Goal: Information Seeking & Learning: Learn about a topic

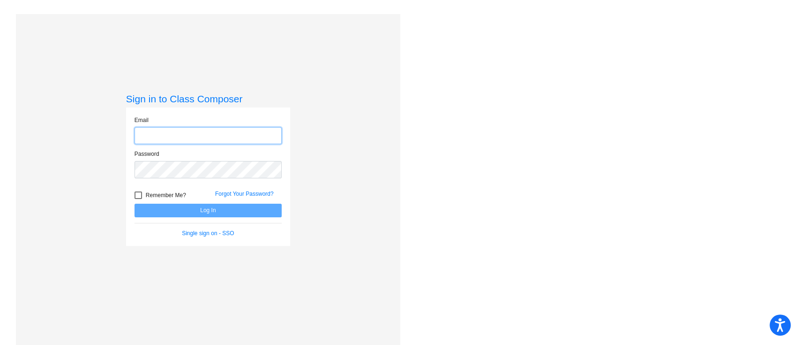
type input "hanesj@crcsd.org"
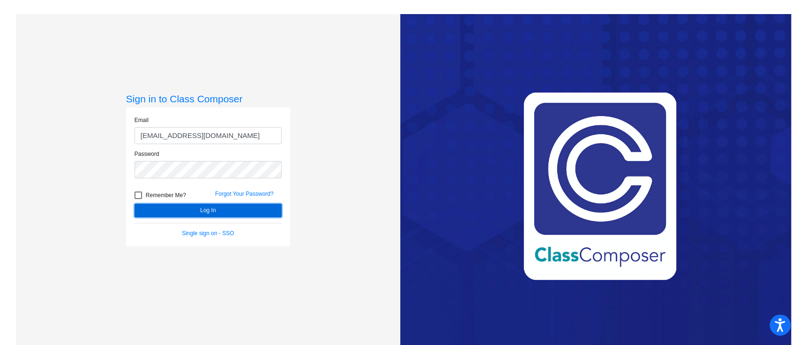
click at [214, 211] on button "Log In" at bounding box center [208, 210] width 147 height 14
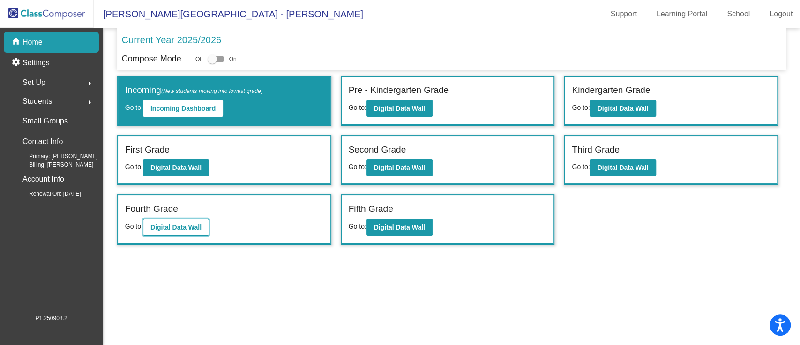
click at [197, 226] on b "Digital Data Wall" at bounding box center [175, 226] width 51 height 7
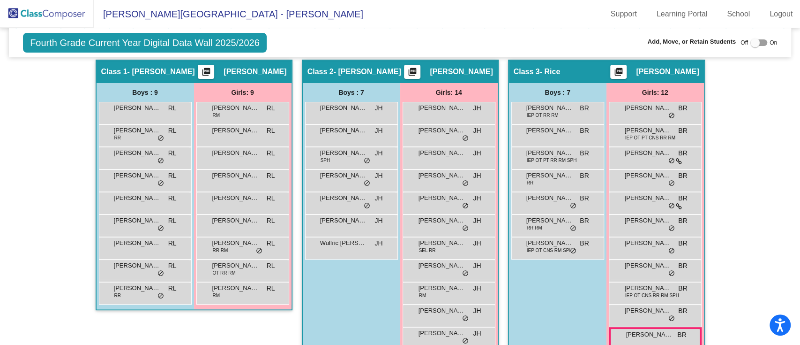
scroll to position [203, 0]
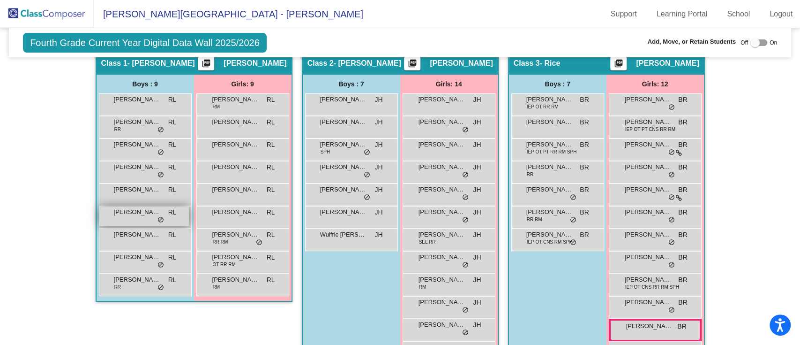
click at [129, 219] on div "LUKE DIETZ RL lock do_not_disturb_alt" at bounding box center [144, 215] width 90 height 19
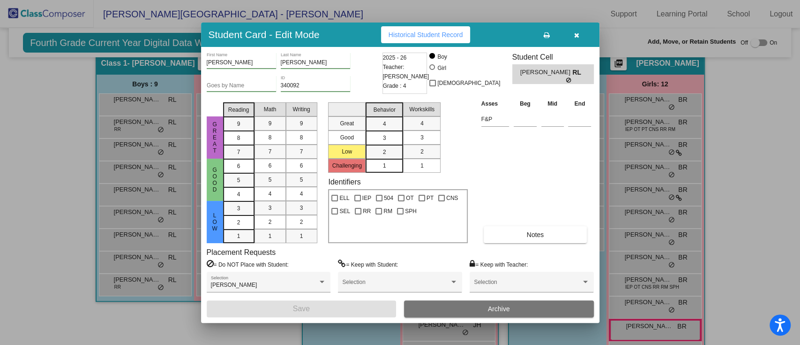
click at [415, 37] on button "Historical Student Record" at bounding box center [426, 34] width 90 height 17
